Goal: Information Seeking & Learning: Learn about a topic

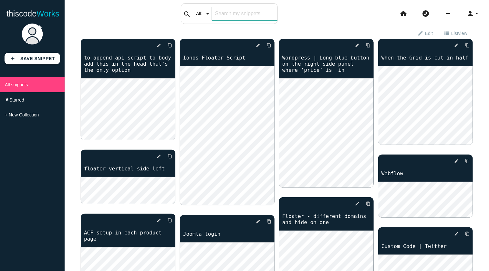
click at [235, 17] on input "text" at bounding box center [245, 14] width 66 height 14
type input "float"
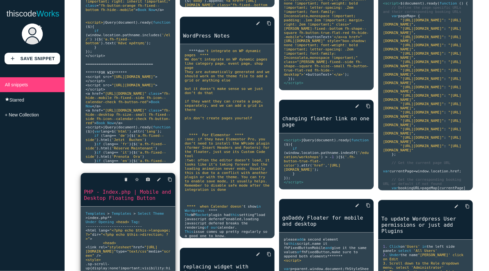
scroll to position [483, 0]
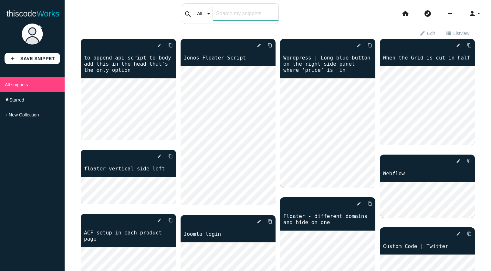
click at [238, 7] on input "text" at bounding box center [246, 14] width 66 height 14
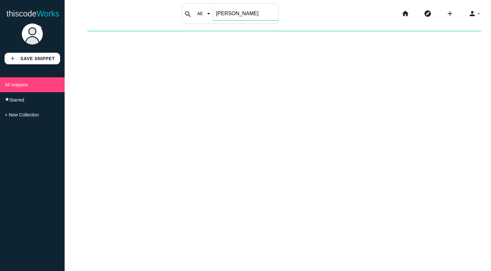
click at [245, 16] on input "[PERSON_NAME]" at bounding box center [246, 14] width 66 height 14
drag, startPoint x: 239, startPoint y: 14, endPoint x: 211, endPoint y: 13, distance: 28.4
click at [211, 13] on div "search All: All: Code: Title: Tag: All: Code: Title: Tag: [PERSON_NAME]" at bounding box center [230, 13] width 97 height 21
type input "float"
click at [163, 80] on div "New collection Cancel Create" at bounding box center [278, 165] width 426 height 271
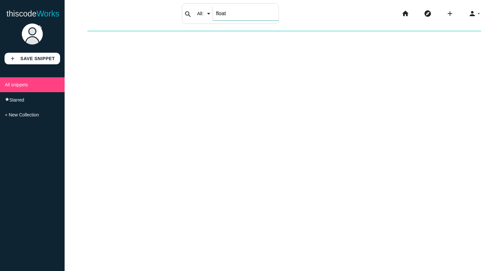
click at [247, 12] on input "float" at bounding box center [246, 14] width 66 height 14
click at [245, 11] on input "float" at bounding box center [246, 14] width 66 height 14
click at [242, 12] on input "float" at bounding box center [246, 14] width 66 height 14
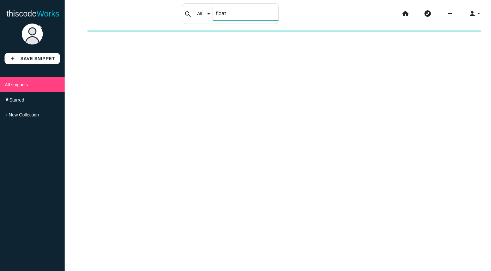
click at [242, 12] on input "float" at bounding box center [246, 14] width 66 height 14
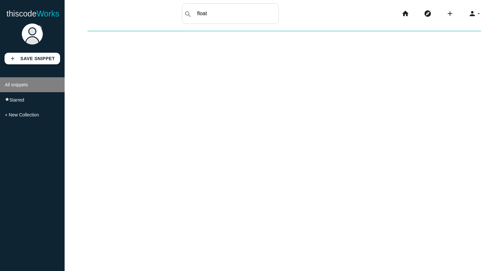
click at [18, 83] on span "All snippets" at bounding box center [16, 84] width 23 height 5
click at [31, 14] on link "thiscode Works" at bounding box center [32, 13] width 53 height 21
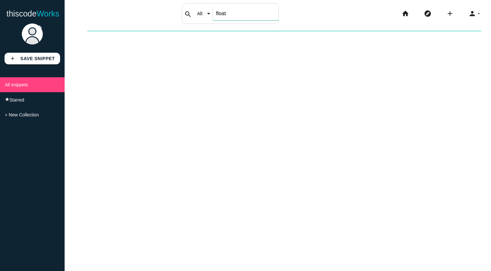
drag, startPoint x: 198, startPoint y: 14, endPoint x: 235, endPoint y: 13, distance: 37.5
click at [235, 14] on input "float" at bounding box center [246, 14] width 66 height 14
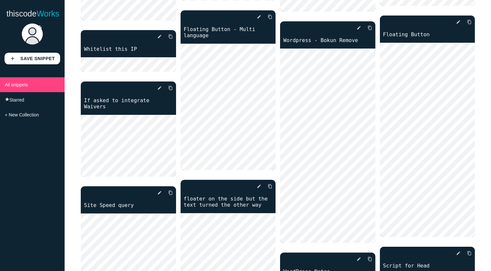
scroll to position [3891, 0]
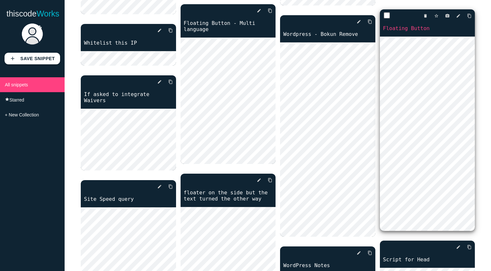
click at [416, 26] on link "Floating Button" at bounding box center [427, 28] width 95 height 7
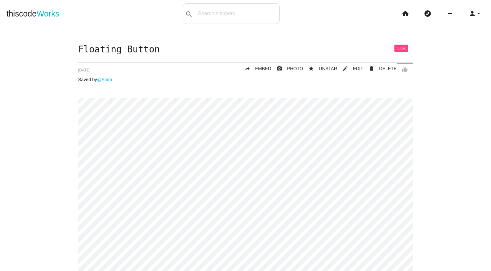
scroll to position [8, 0]
